Goal: Information Seeking & Learning: Find specific fact

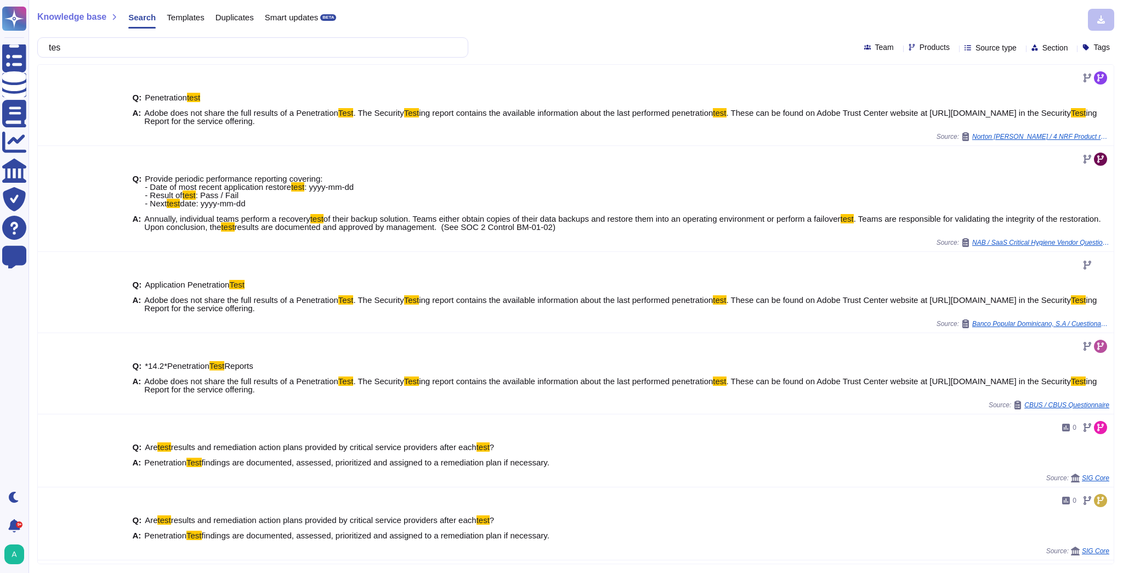
click at [0, 53] on html "Questionnaires Knowledge Base Documents Analytics CAIQ / SIG Trust Center Help …" at bounding box center [561, 286] width 1123 height 573
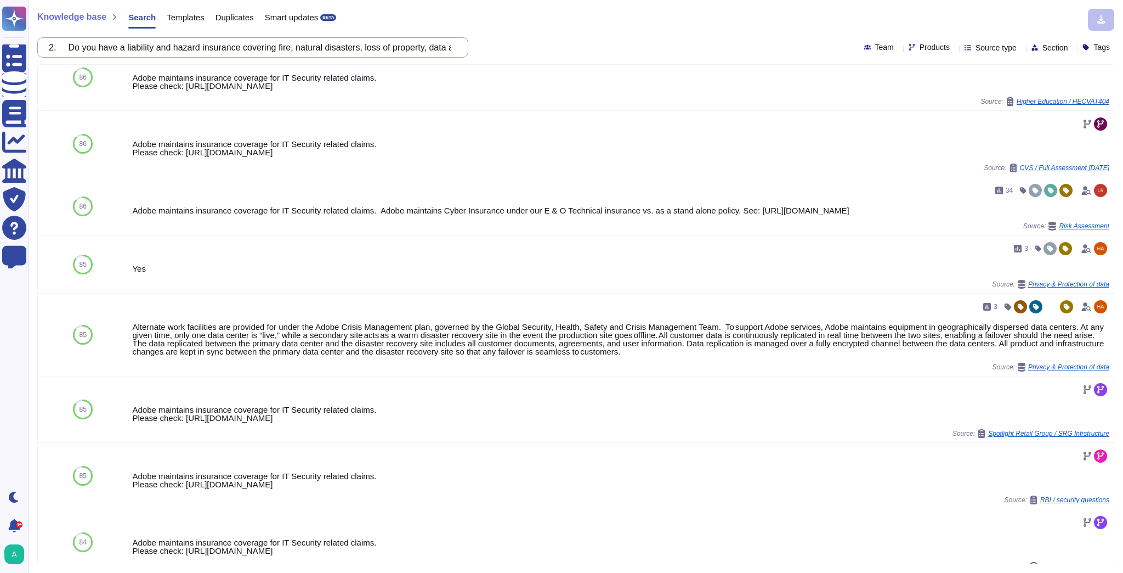
click at [282, 46] on input "2. Do you have a liability and hazard insurance covering fire, natural disaster…" at bounding box center [250, 47] width 414 height 19
paste input "3. Do you have insurance coverage protecting your Intellectual Property Righ"
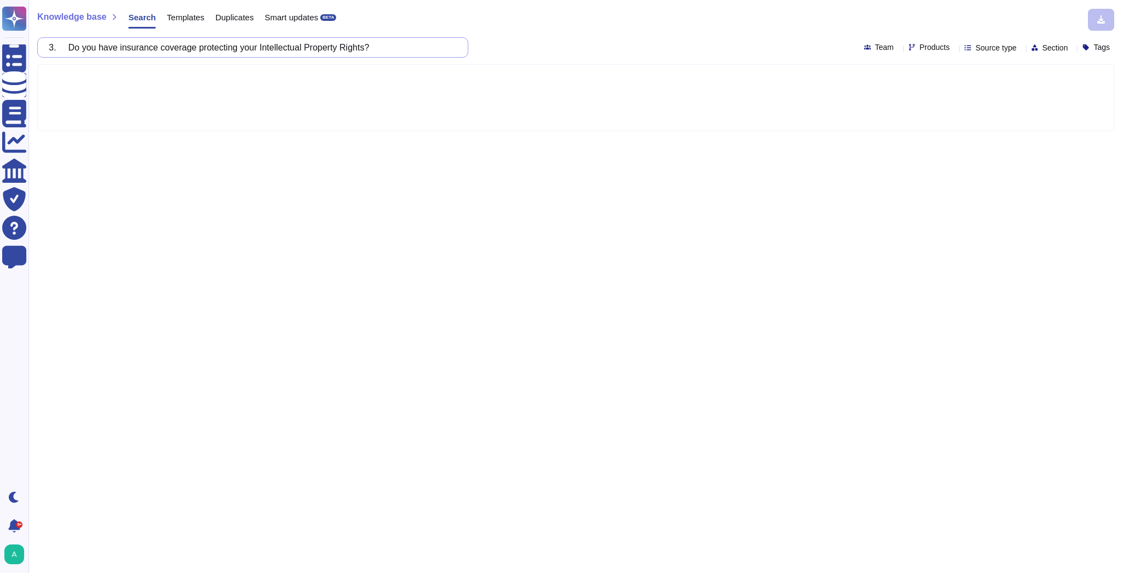
drag, startPoint x: 77, startPoint y: 49, endPoint x: -74, endPoint y: 70, distance: 152.8
click at [0, 70] on html "Questionnaires Knowledge Base Documents Analytics CAIQ / SIG Trust Center Help …" at bounding box center [561, 286] width 1123 height 573
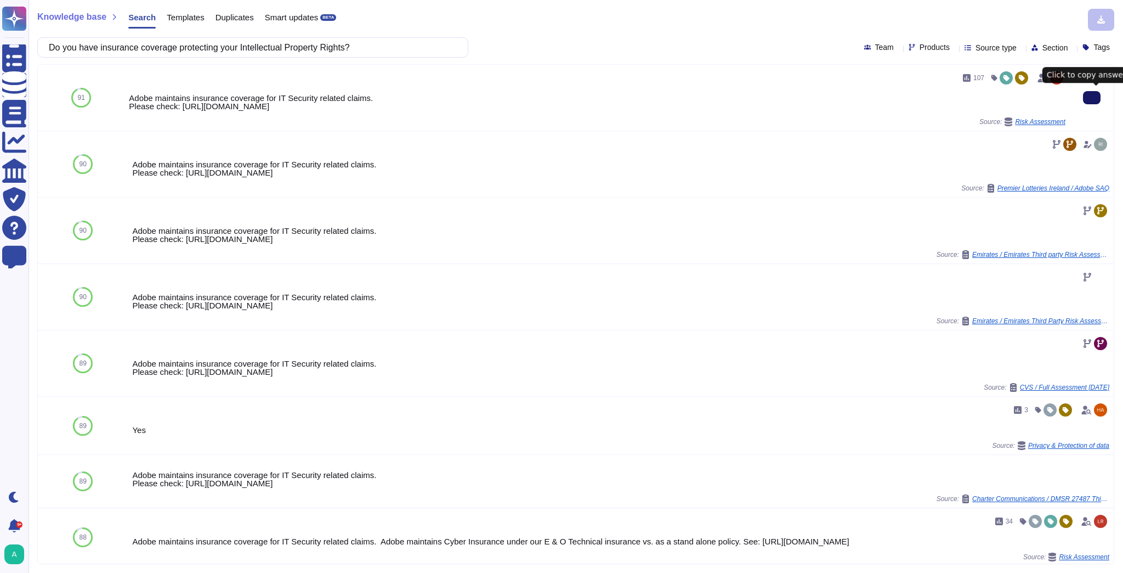
type input "Do you have insurance coverage protecting your Intellectual Property Rights?"
click at [1091, 97] on button at bounding box center [1092, 97] width 18 height 13
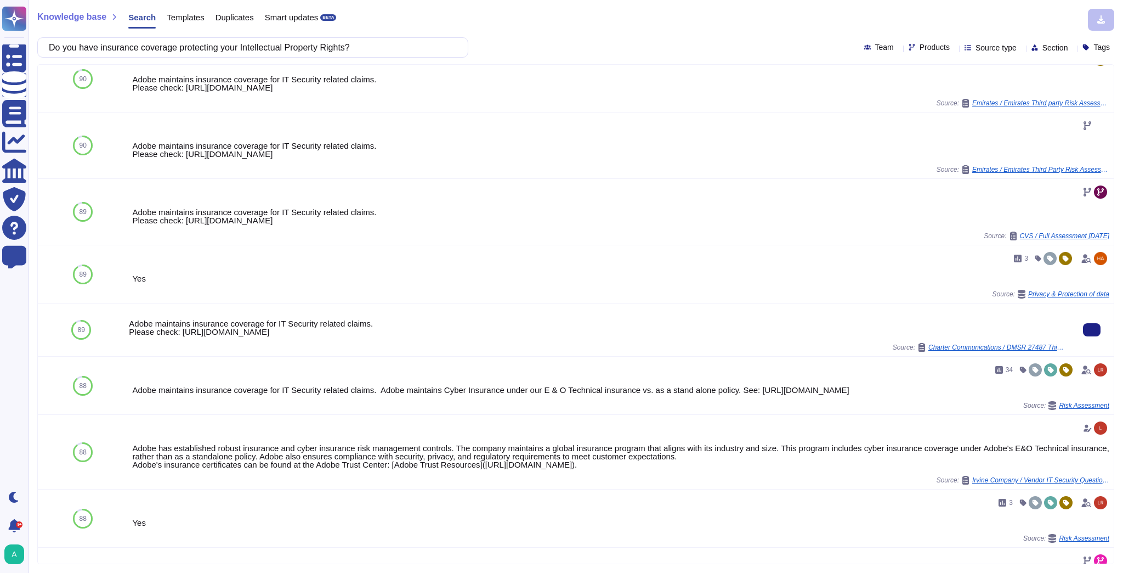
scroll to position [175, 0]
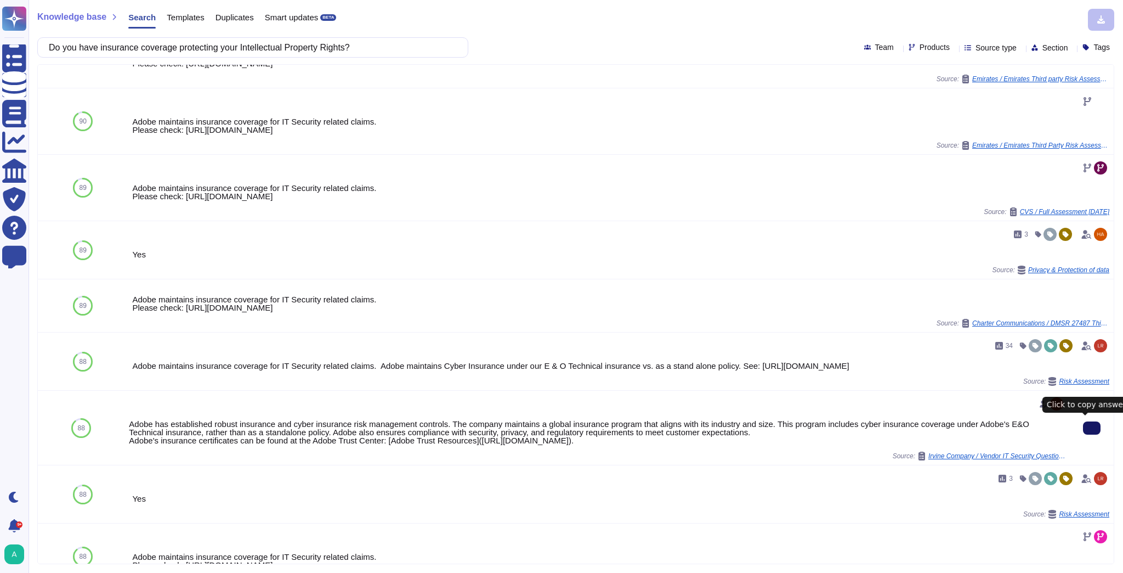
click at [1092, 428] on icon at bounding box center [1092, 428] width 0 height 0
click at [954, 48] on icon at bounding box center [954, 48] width 0 height 0
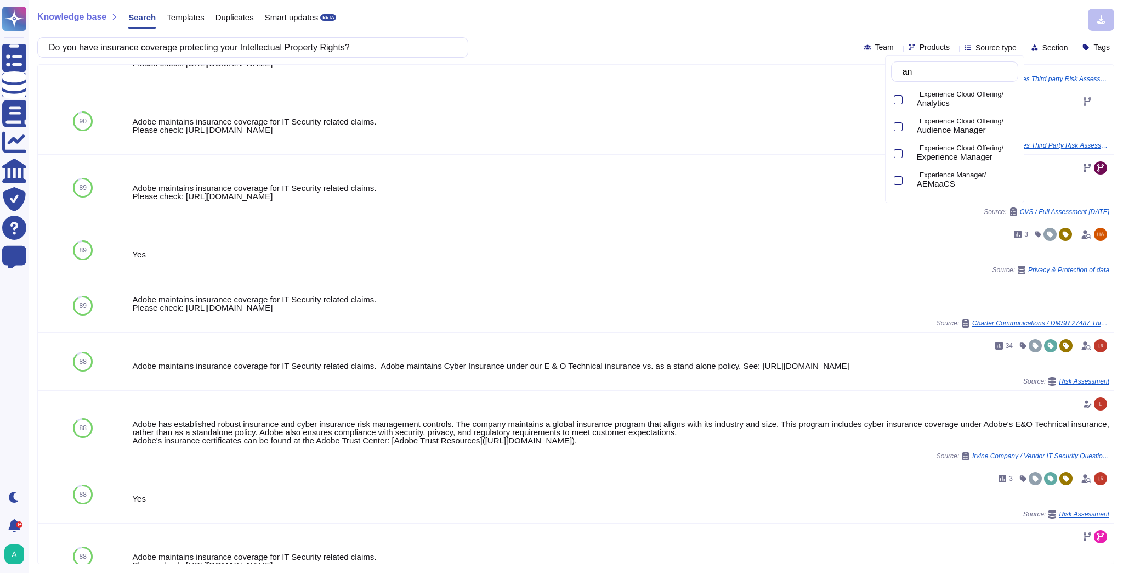
type input "a"
type input "t"
